Goal: Information Seeking & Learning: Understand process/instructions

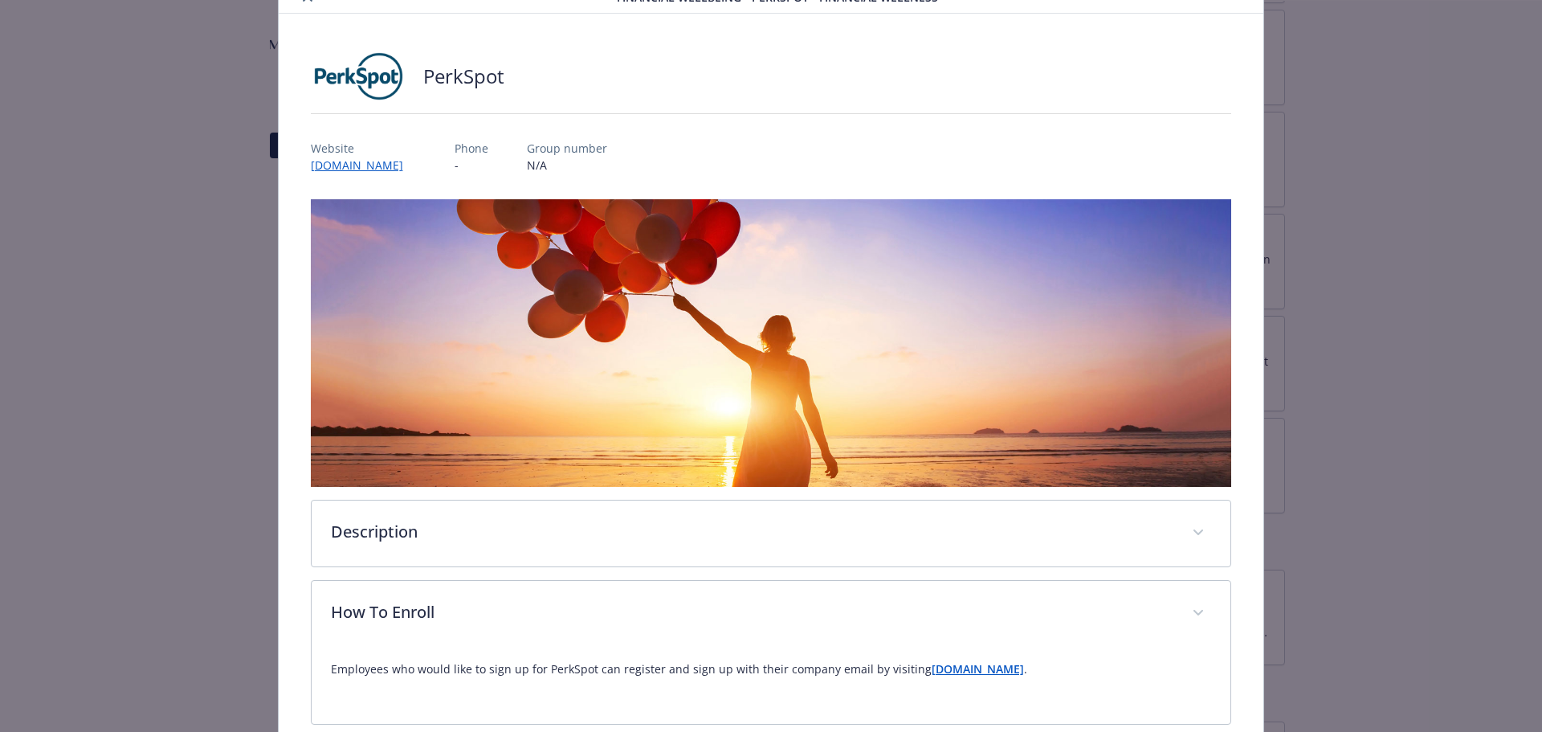
scroll to position [153, 0]
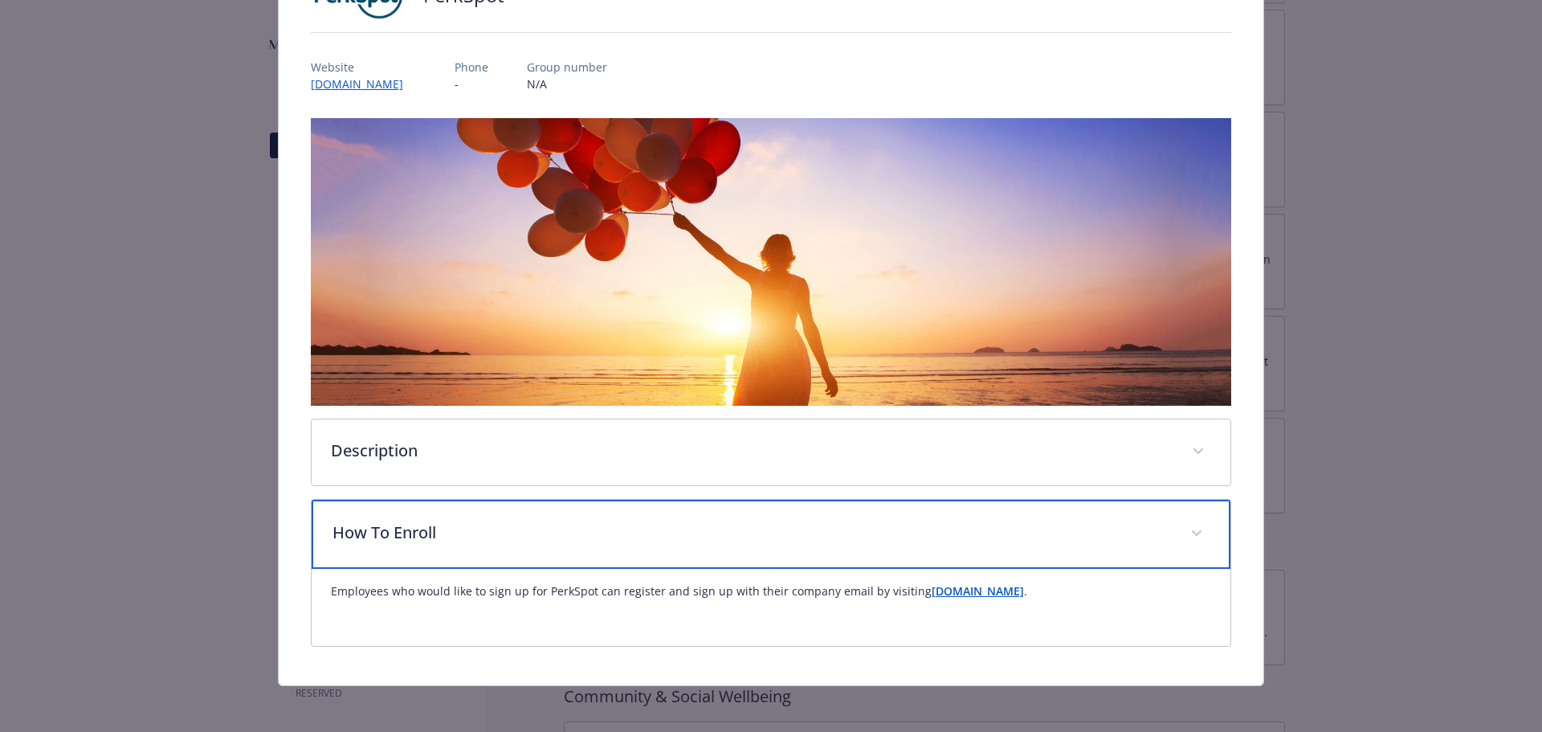
click at [351, 525] on p "How To Enroll" at bounding box center [752, 532] width 839 height 24
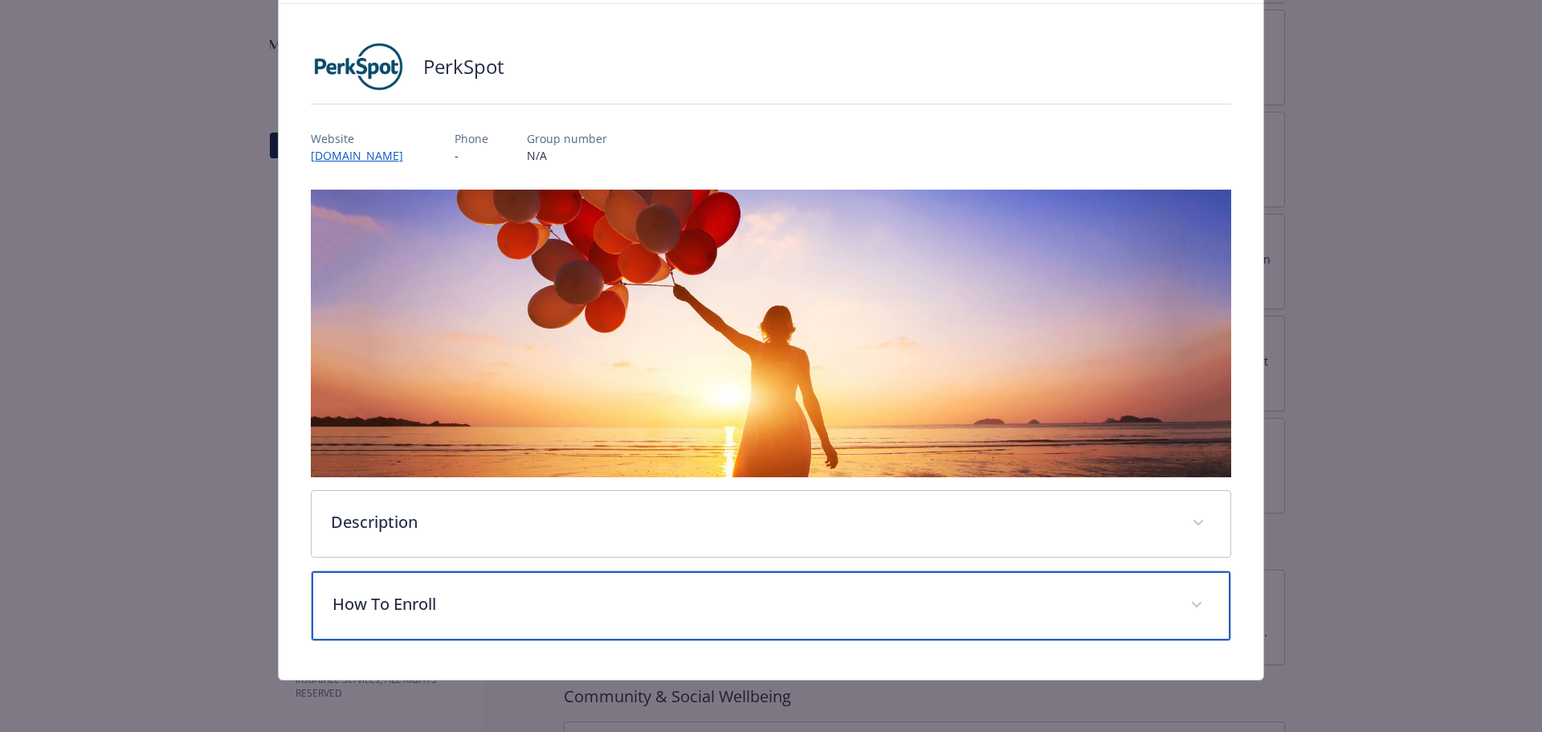
scroll to position [79, 0]
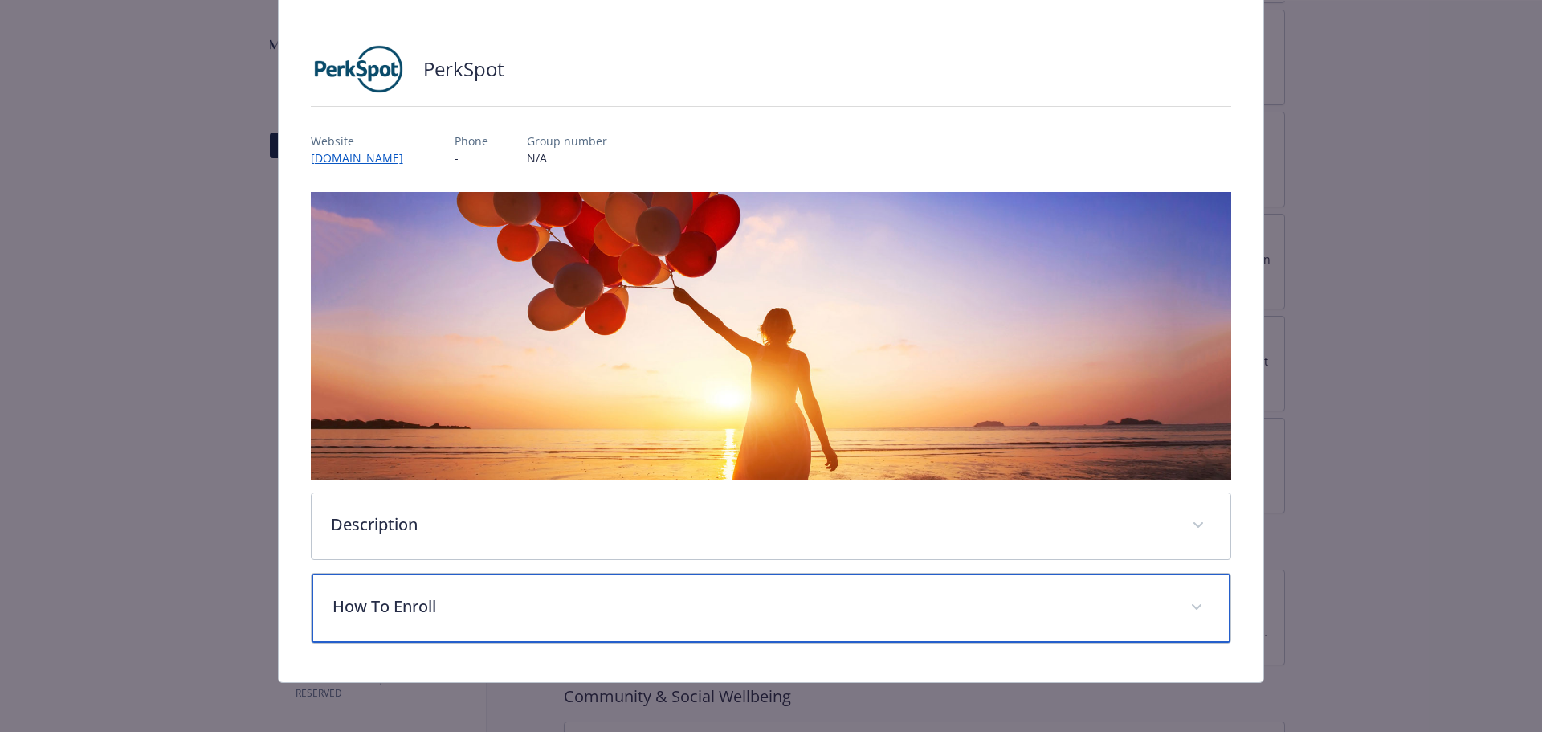
click at [1192, 604] on icon "details for plan Financial Wellbeing - PerkSpot - Financial Wellness" at bounding box center [1197, 607] width 10 height 6
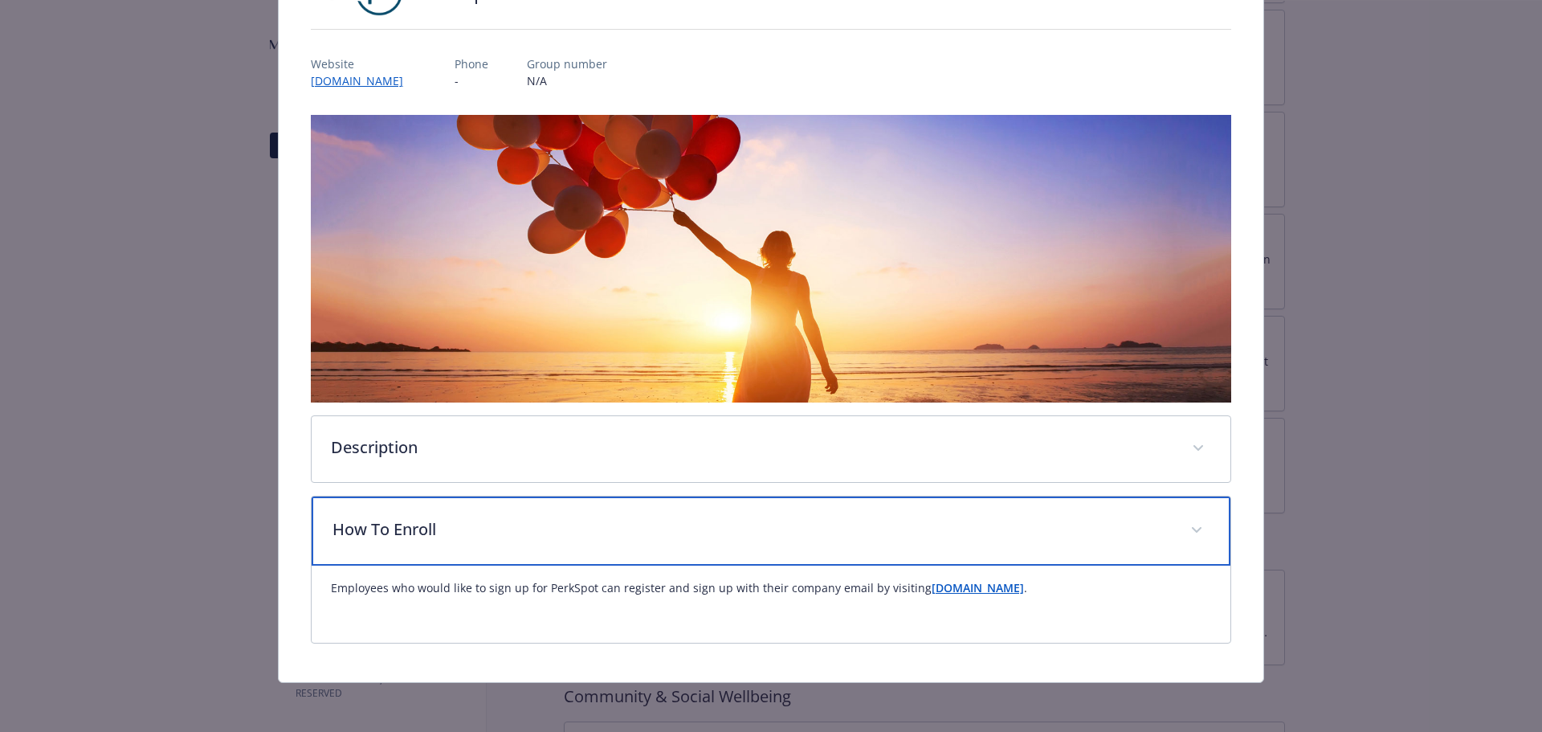
scroll to position [0, 0]
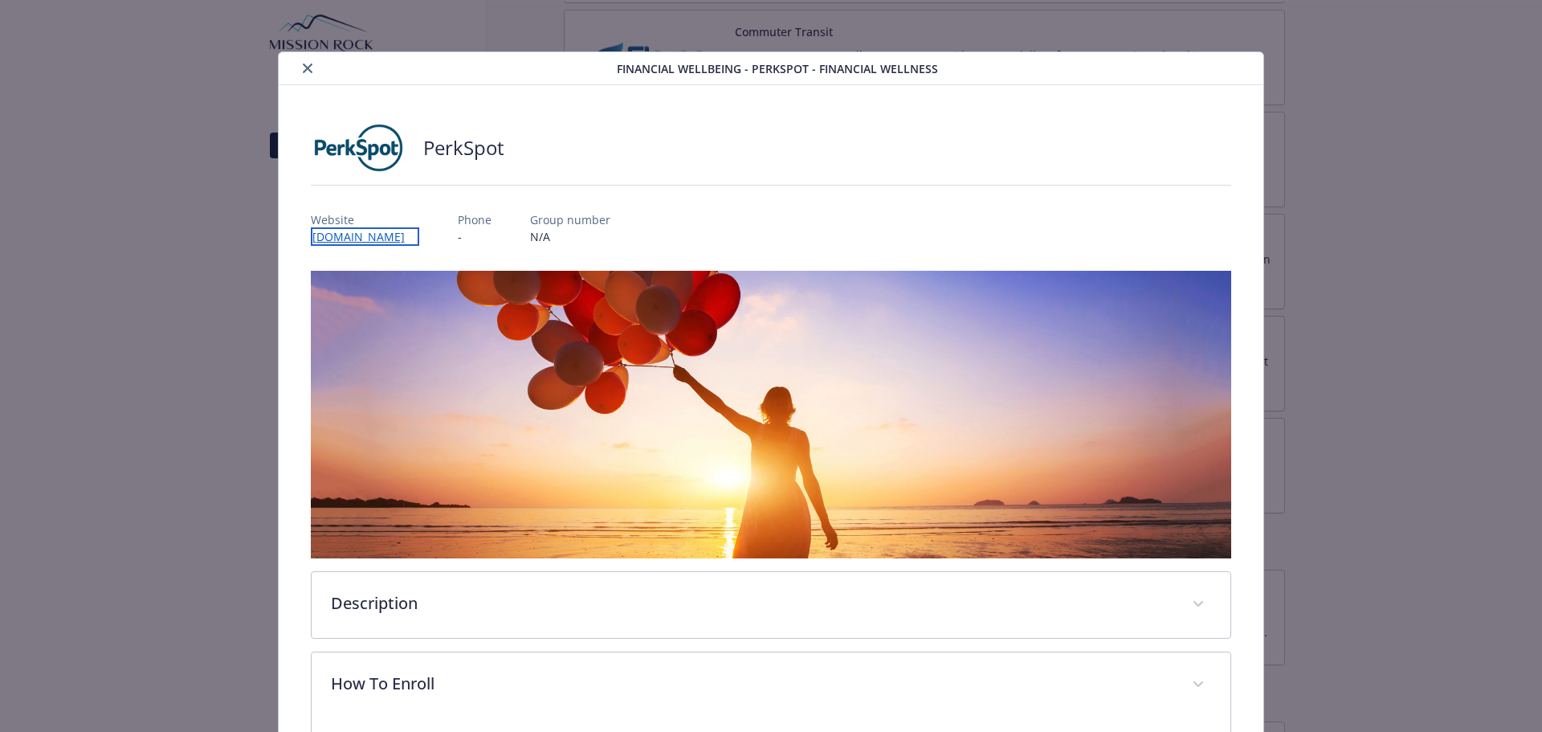
click at [376, 239] on link "[DOMAIN_NAME]" at bounding box center [365, 236] width 108 height 18
